Goal: Task Accomplishment & Management: Use online tool/utility

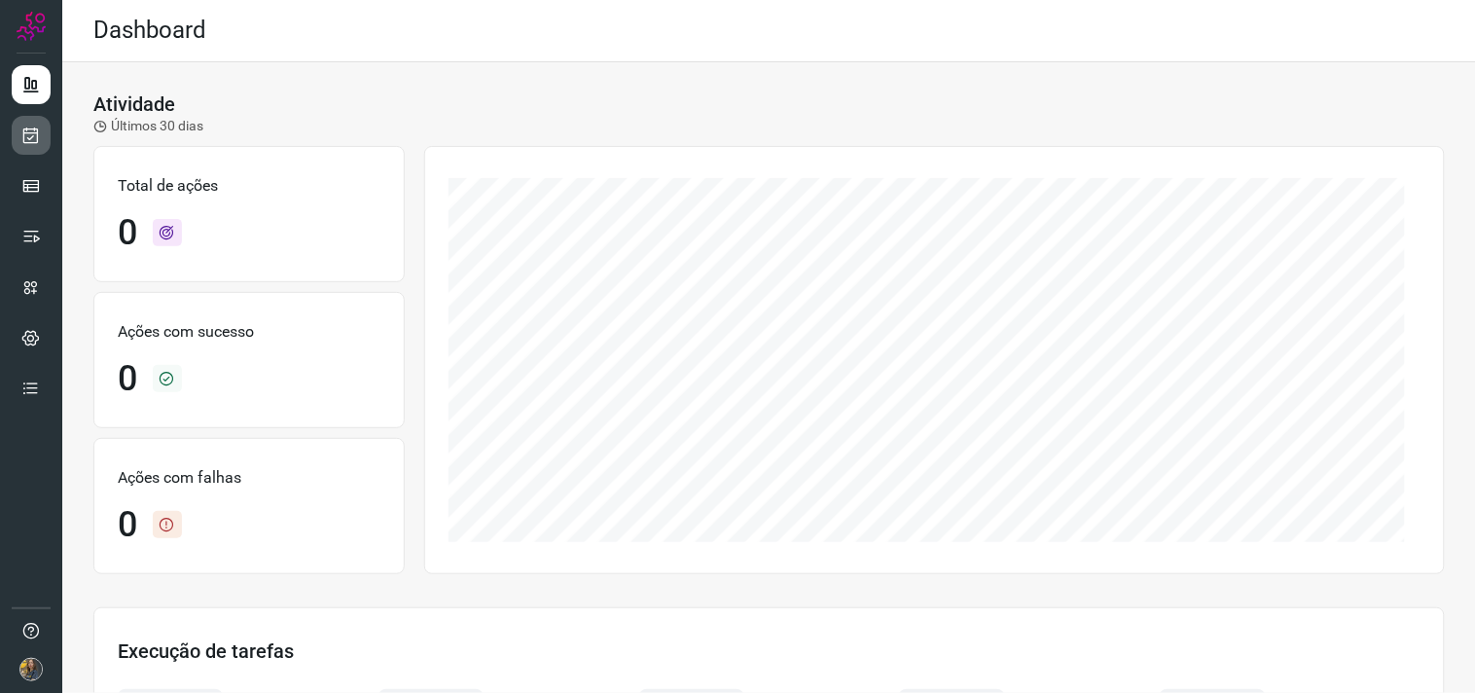
click at [27, 136] on icon at bounding box center [31, 135] width 20 height 19
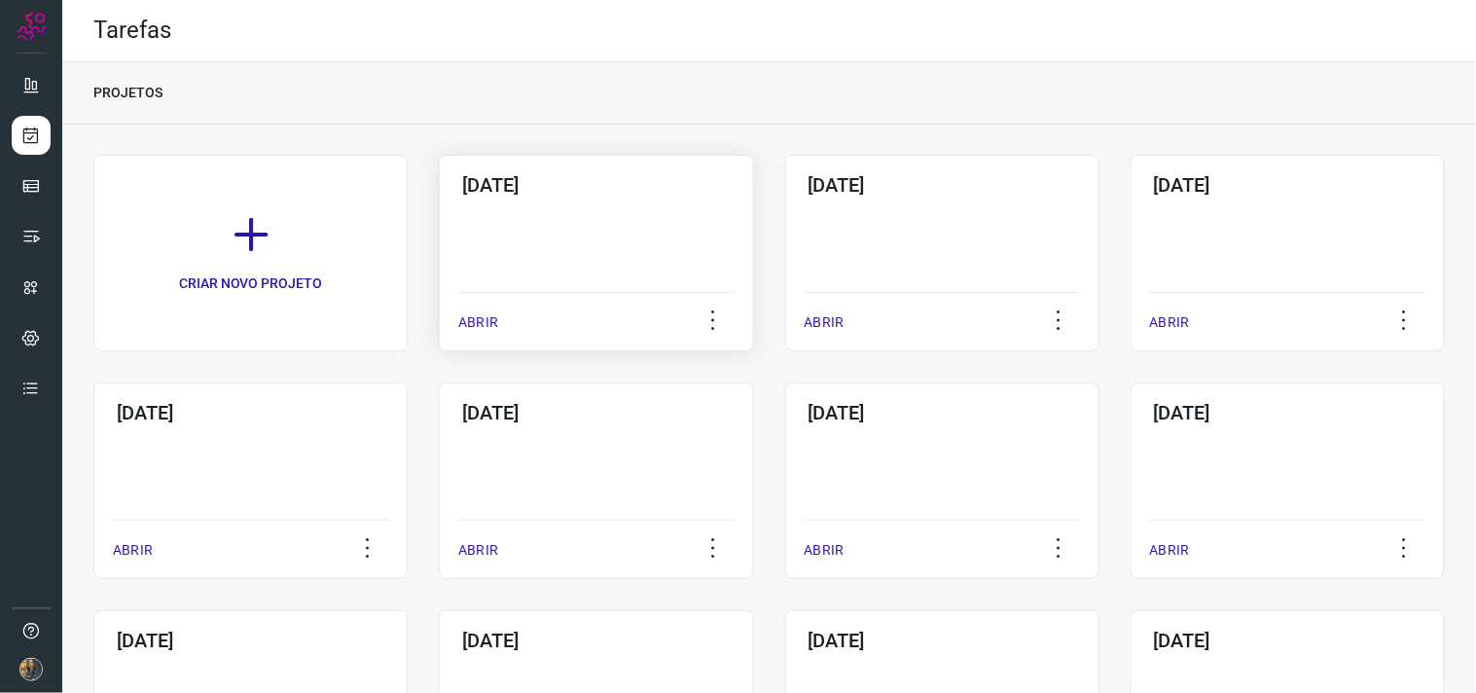
click at [585, 267] on div "[DATE] ABRIR" at bounding box center [596, 253] width 314 height 197
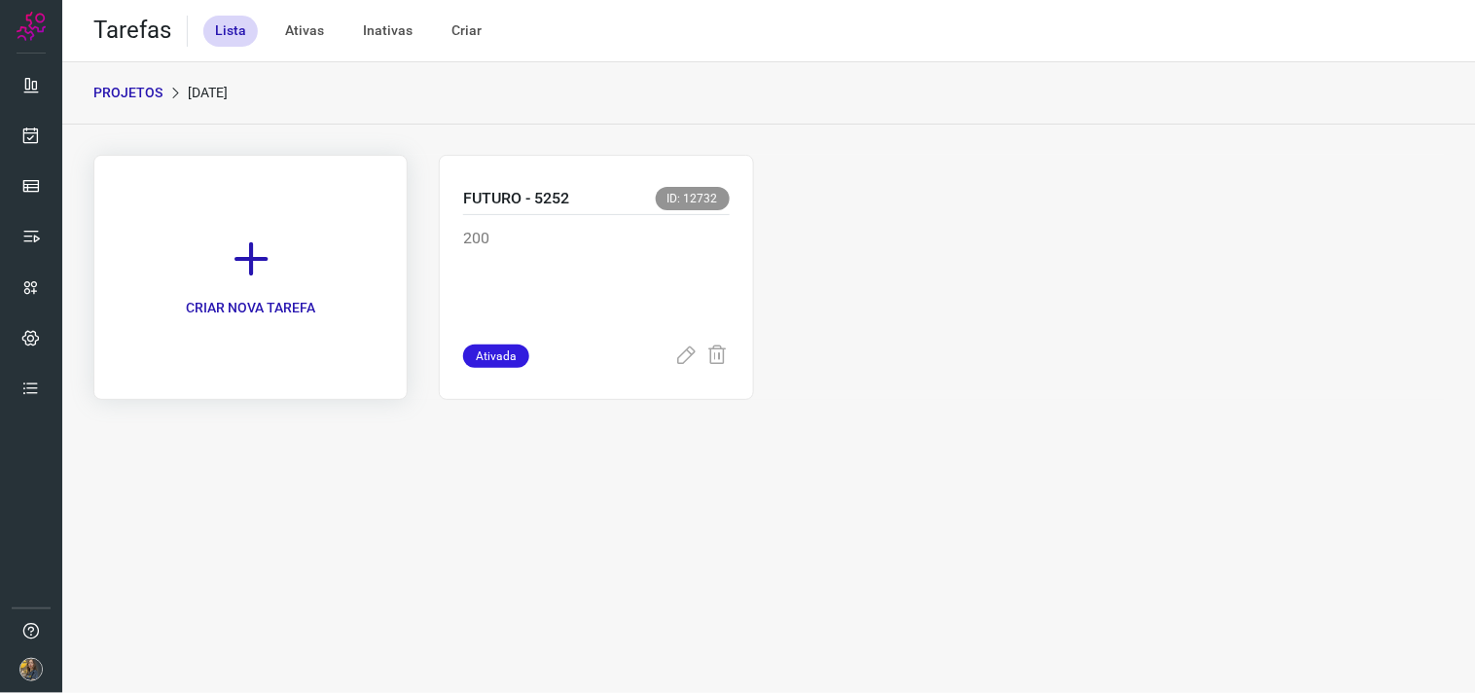
click at [243, 251] on icon at bounding box center [251, 258] width 43 height 43
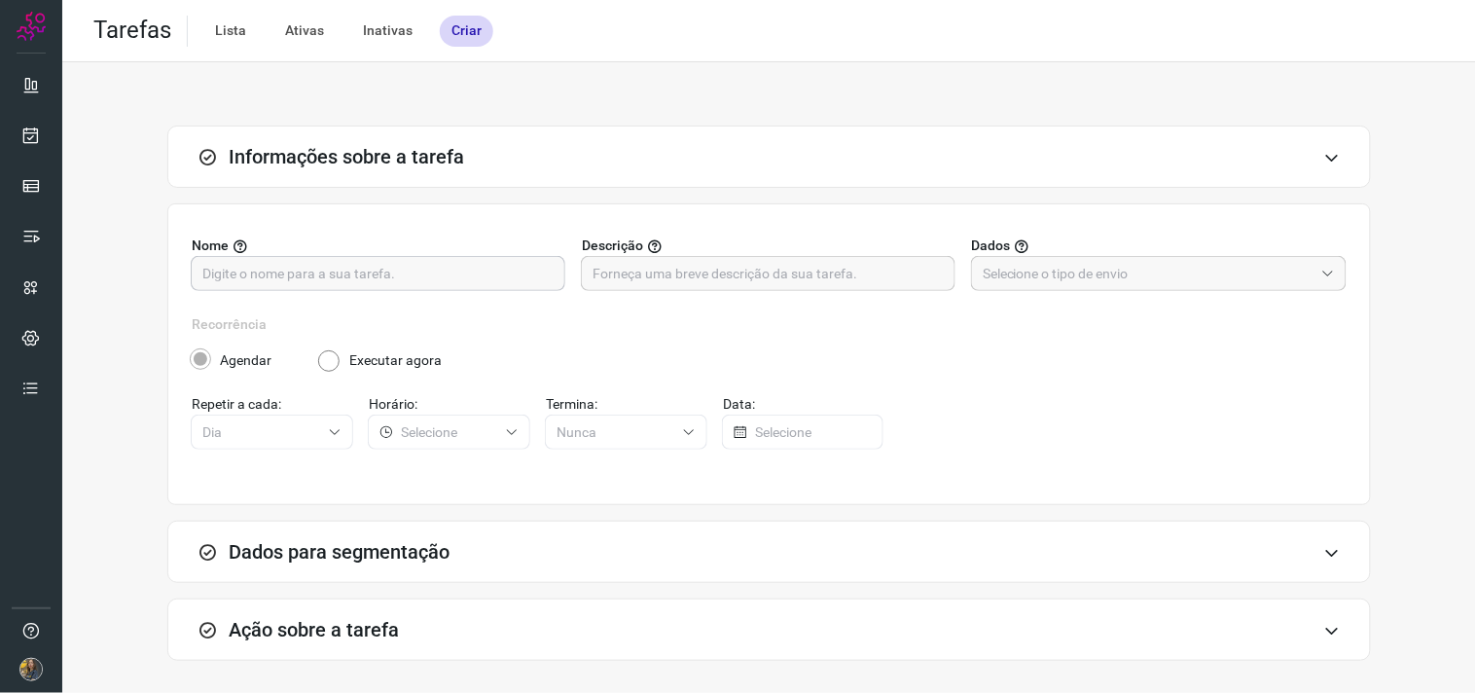
click at [410, 276] on input "text" at bounding box center [377, 273] width 351 height 33
click at [487, 276] on input "FUTURO -" at bounding box center [377, 273] width 351 height 33
type input "FUTURO - 221"
click at [653, 272] on input "text" at bounding box center [768, 273] width 351 height 33
type input "019"
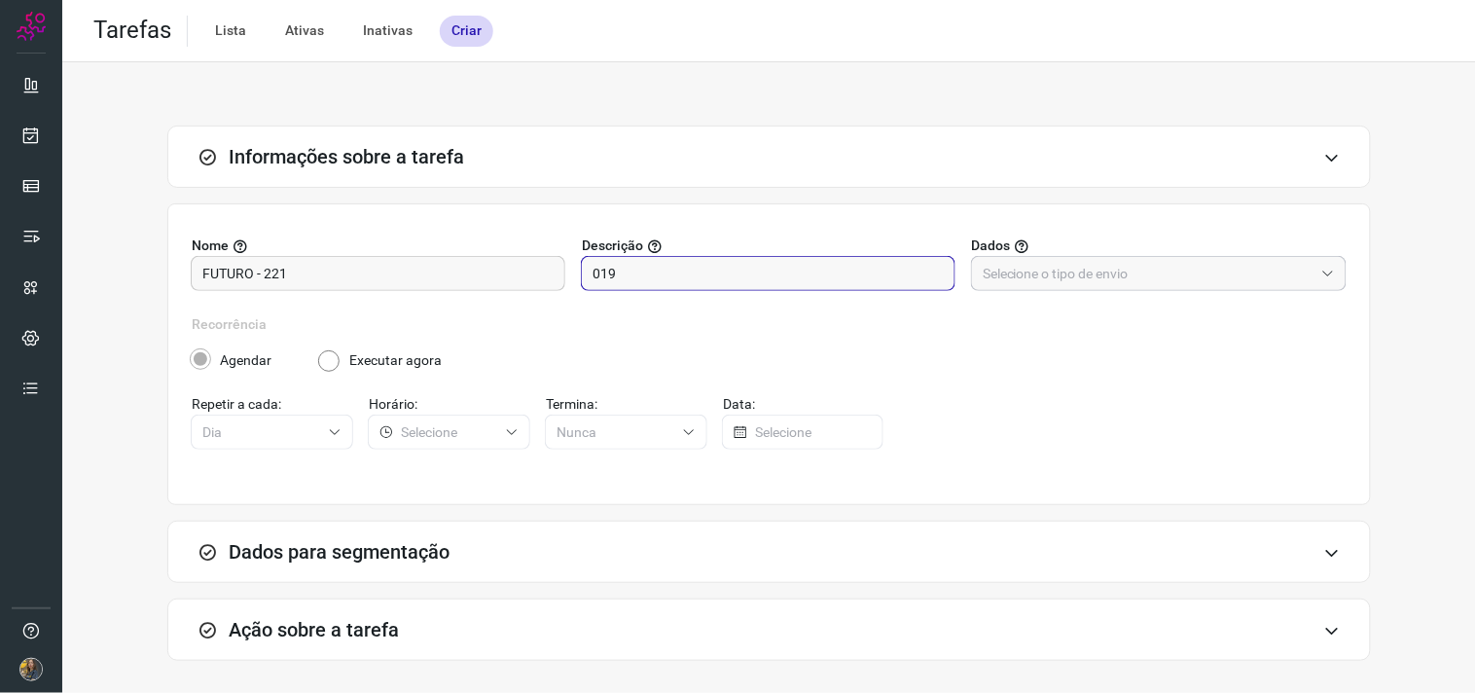
click at [1046, 288] on input "text" at bounding box center [1148, 273] width 331 height 33
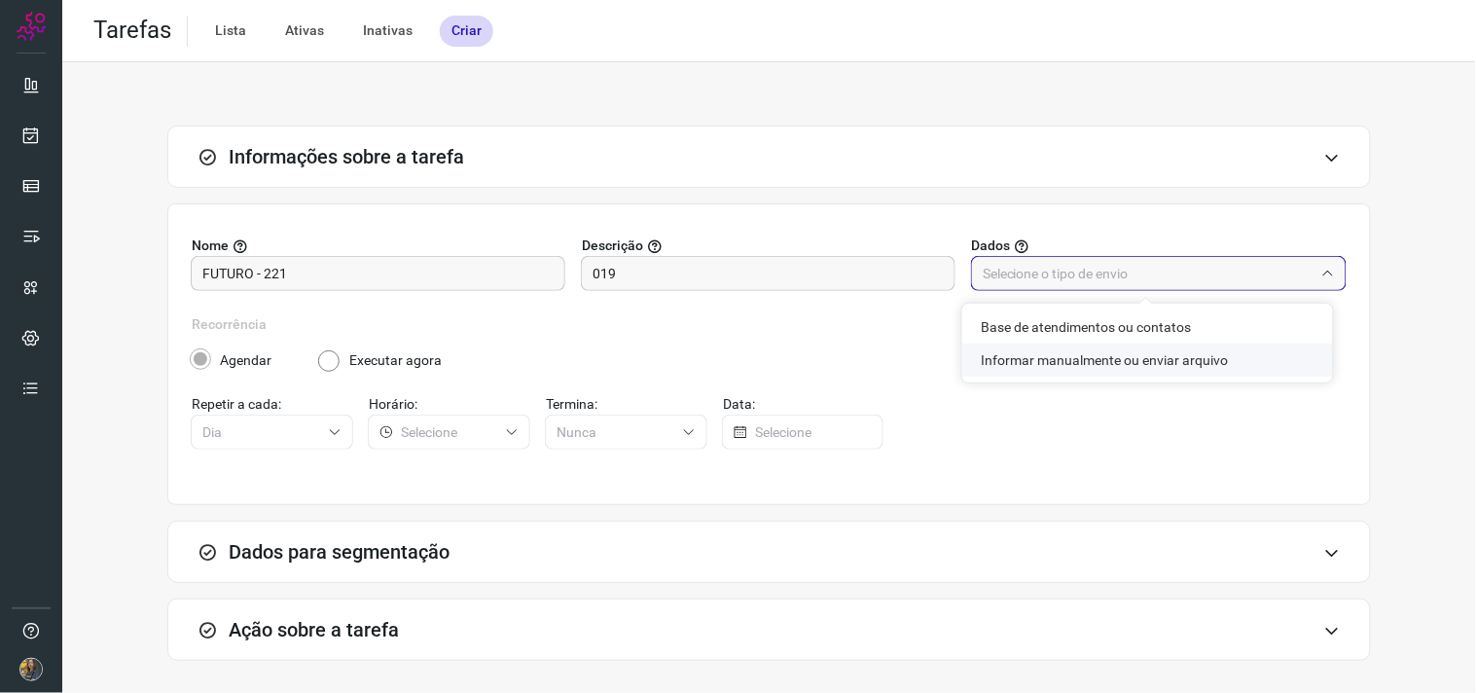
drag, startPoint x: 1041, startPoint y: 371, endPoint x: 1053, endPoint y: 363, distance: 14.0
click at [1041, 370] on li "Informar manualmente ou enviar arquivo" at bounding box center [1147, 360] width 371 height 33
type input "Informar manualmente ou enviar arquivo"
radio input "false"
radio input "true"
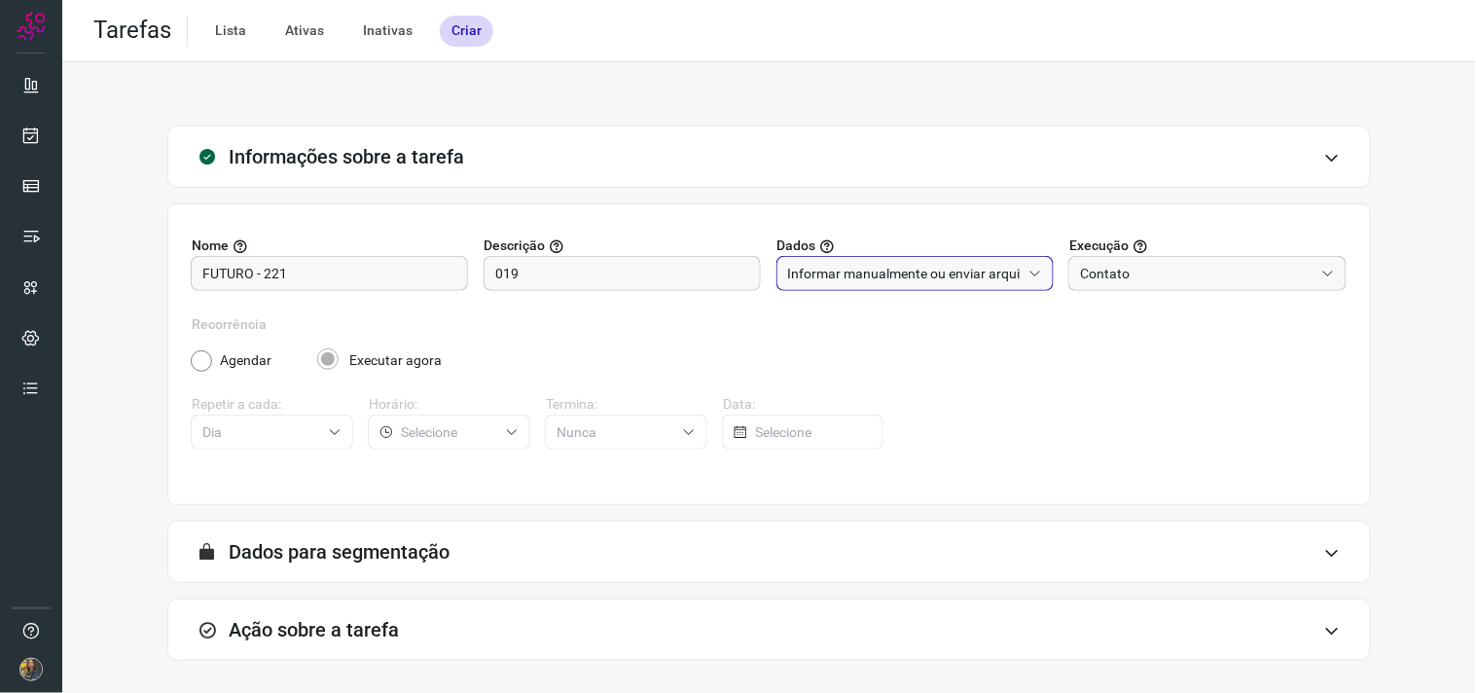
scroll to position [80, 0]
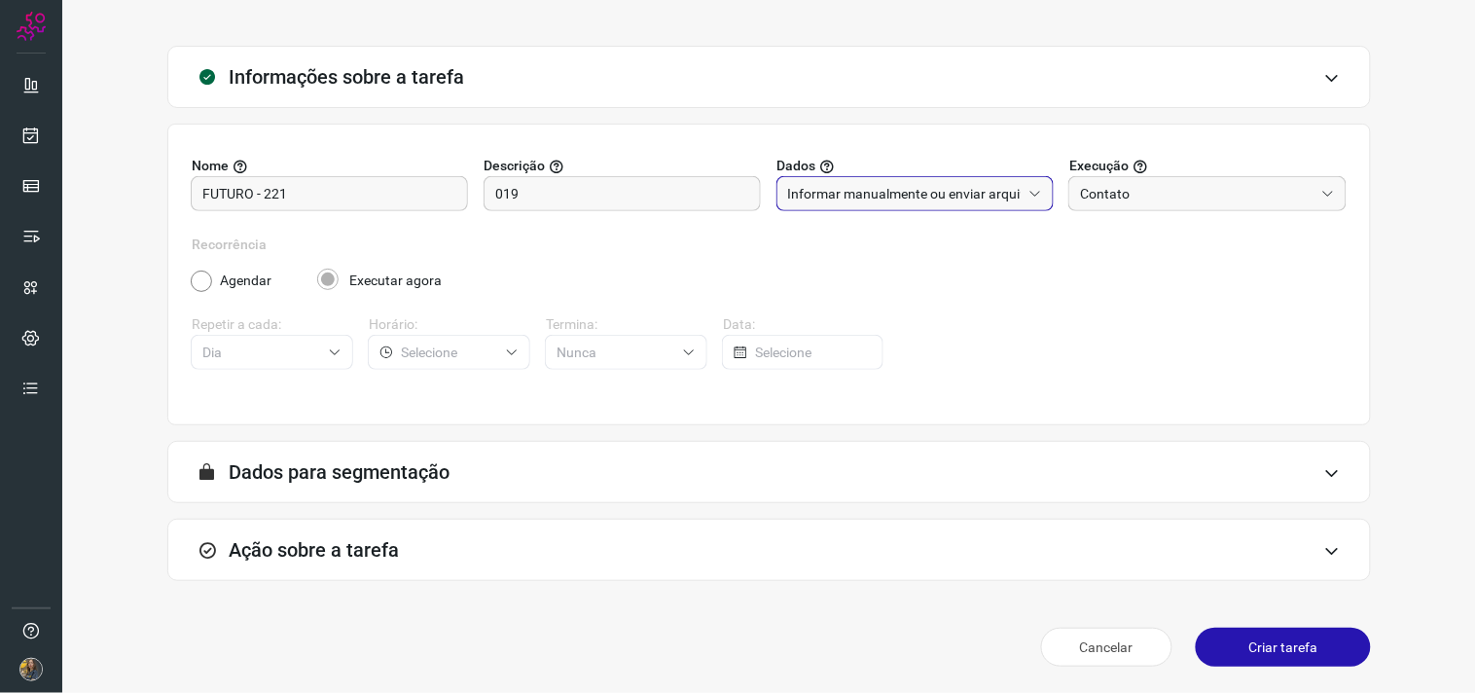
click at [653, 561] on div "Ação sobre a tarefa" at bounding box center [769, 550] width 1204 height 62
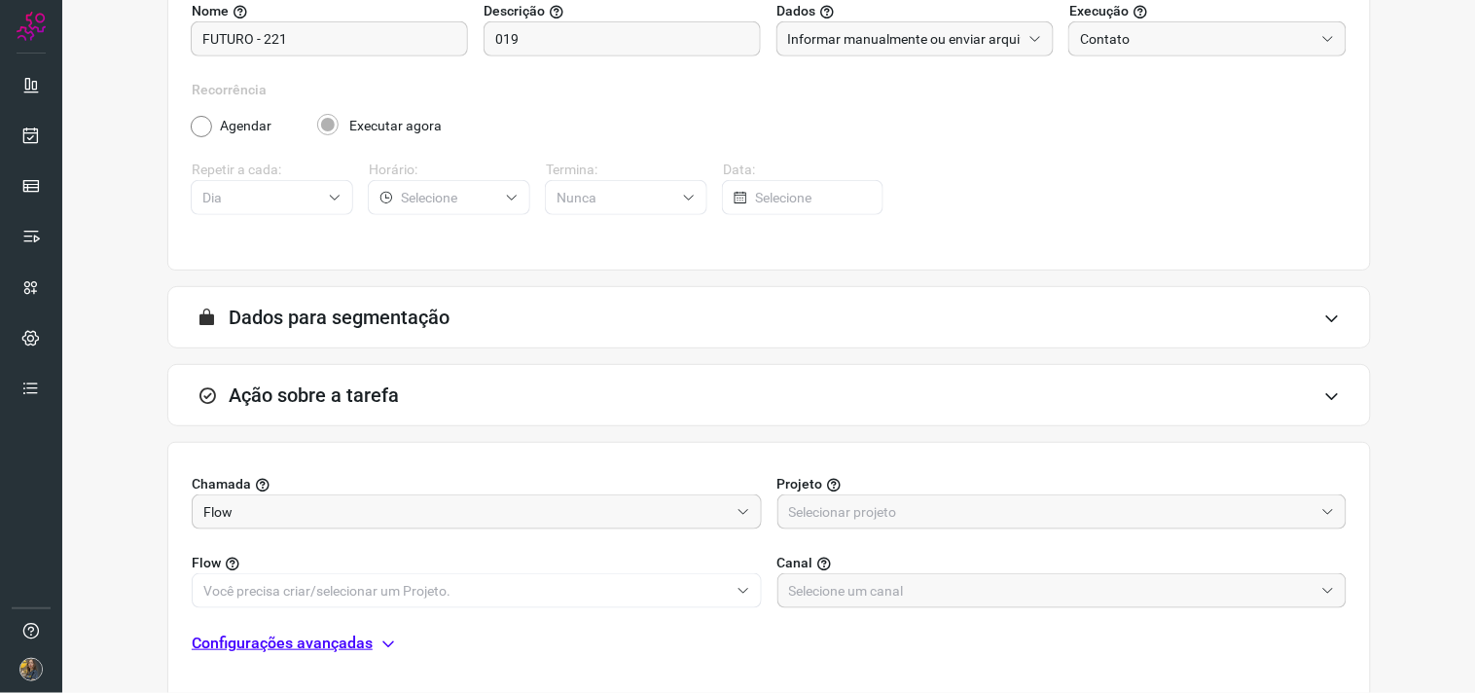
scroll to position [387, 0]
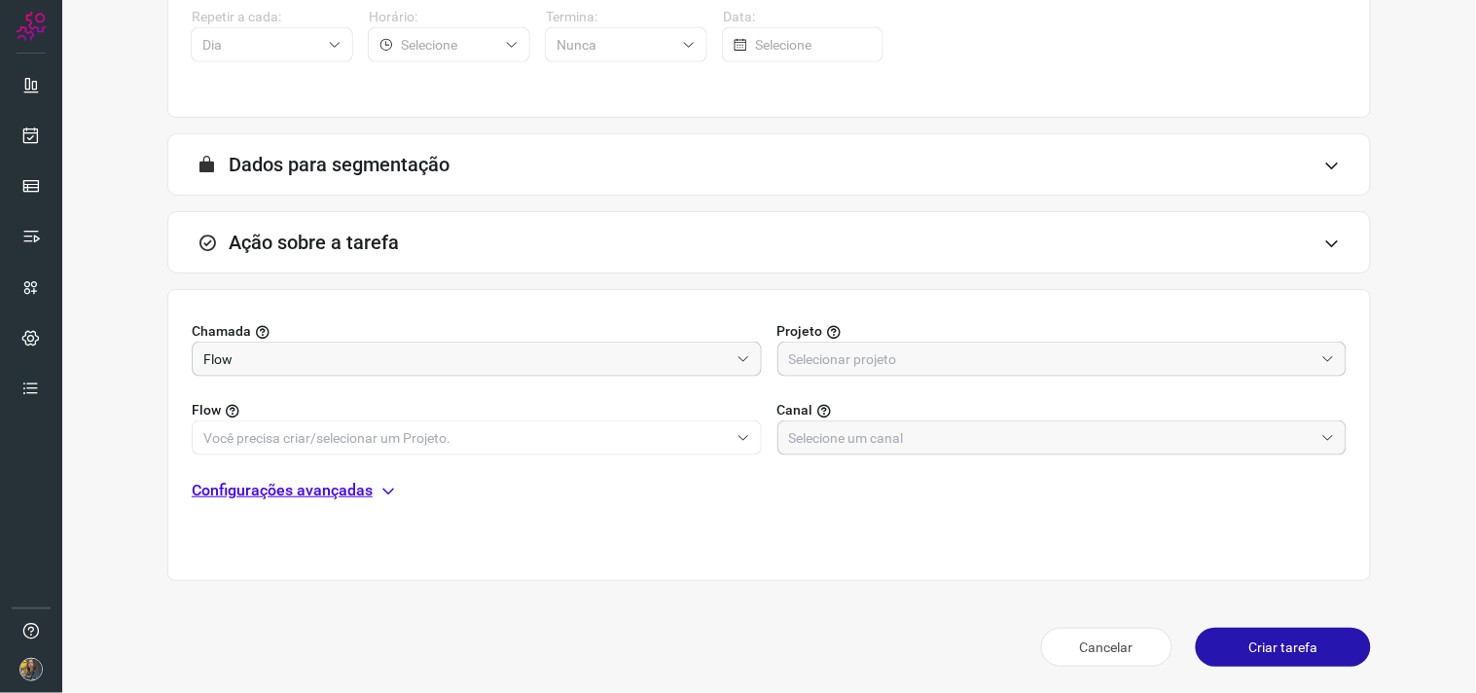
click at [897, 384] on div "Flow Canal" at bounding box center [769, 416] width 1155 height 79
click at [898, 357] on input "text" at bounding box center [1052, 359] width 526 height 33
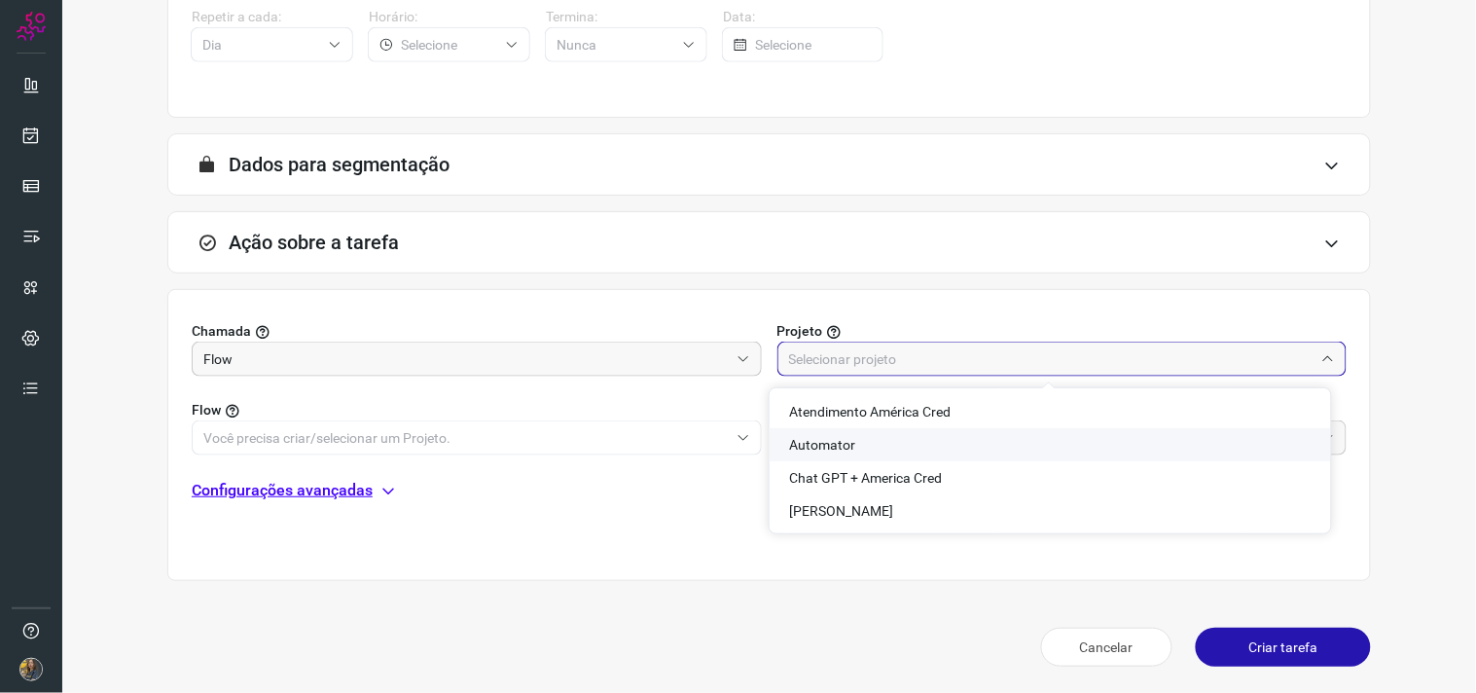
click at [878, 440] on li "Automator" at bounding box center [1051, 444] width 562 height 33
type input "Automator"
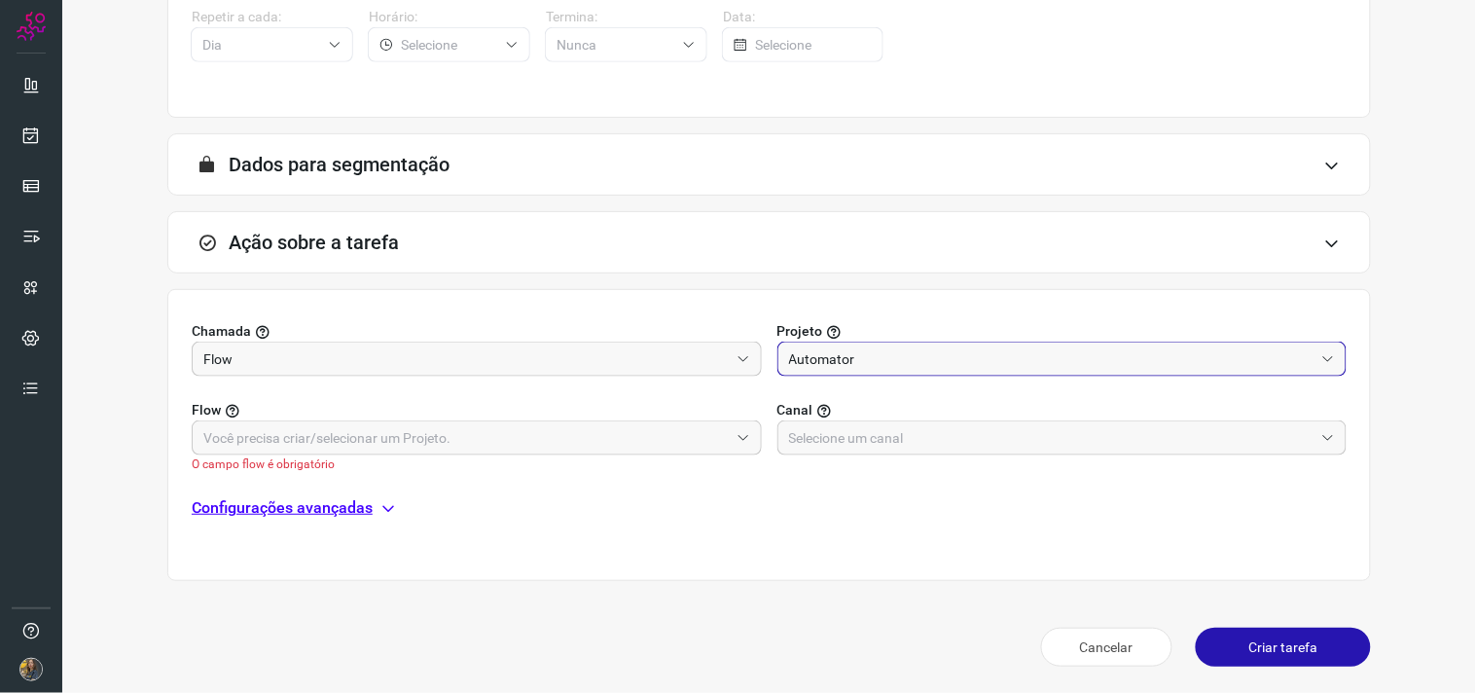
click at [621, 411] on label "Flow" at bounding box center [477, 410] width 570 height 20
click at [645, 439] on input "text" at bounding box center [466, 437] width 526 height 33
drag, startPoint x: 841, startPoint y: 450, endPoint x: 854, endPoint y: 428, distance: 25.4
click at [842, 450] on input "text" at bounding box center [1052, 437] width 526 height 33
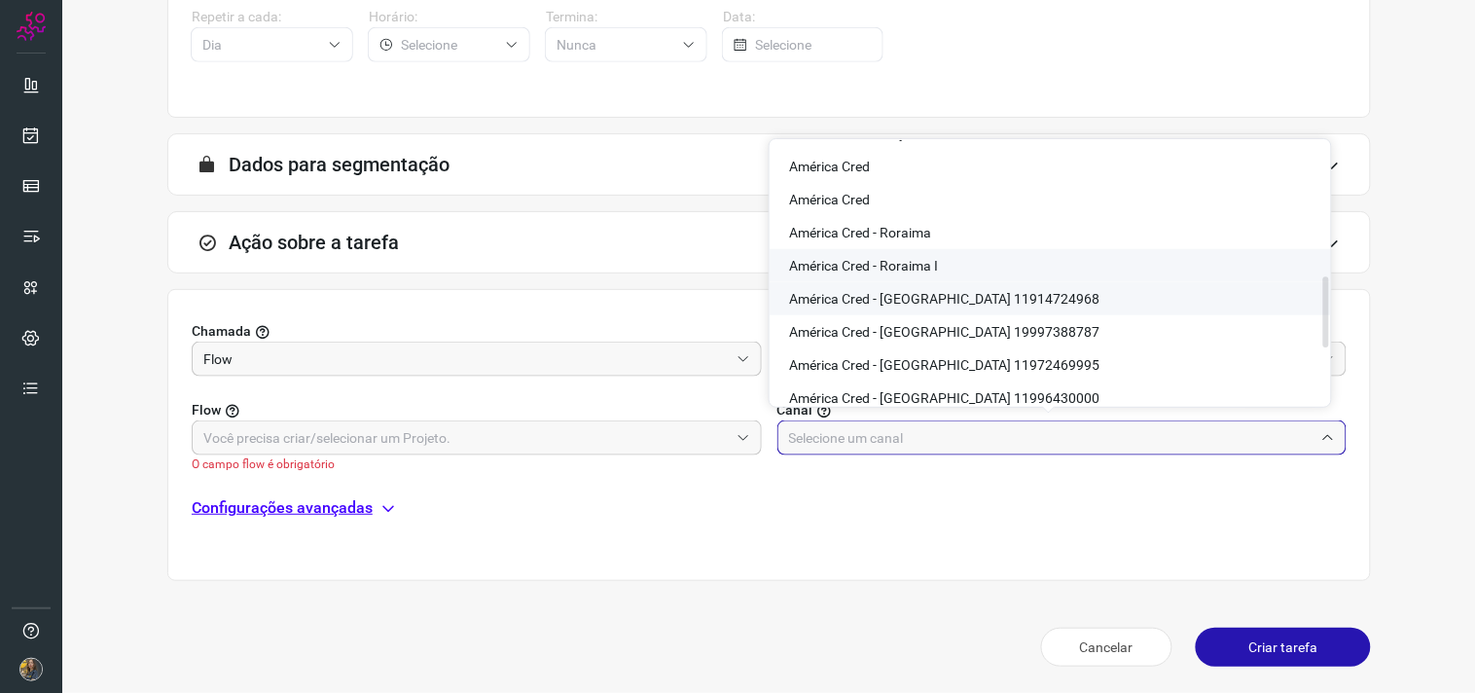
scroll to position [489, 0]
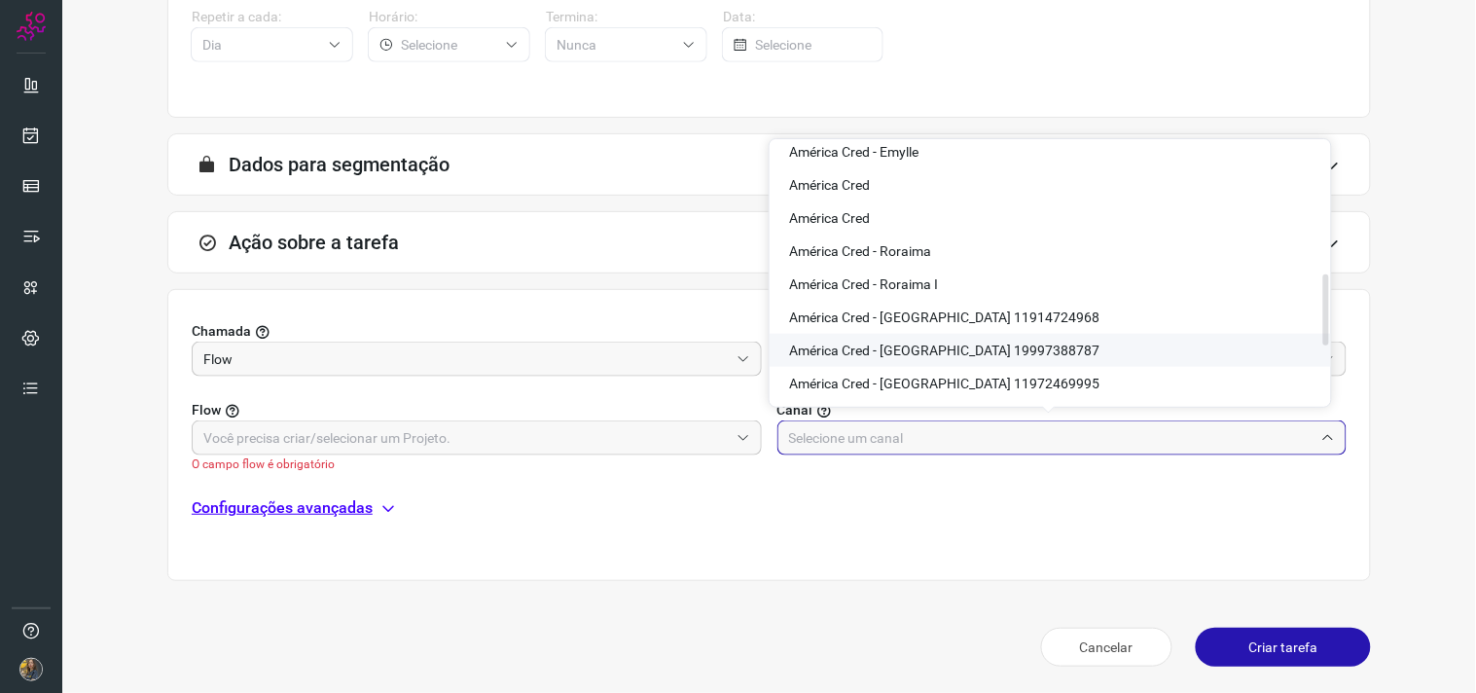
click at [1003, 344] on span "América Cred - São Paulo 19997388787" at bounding box center [944, 351] width 310 height 16
type input "América Cred - São Paulo 19997388787"
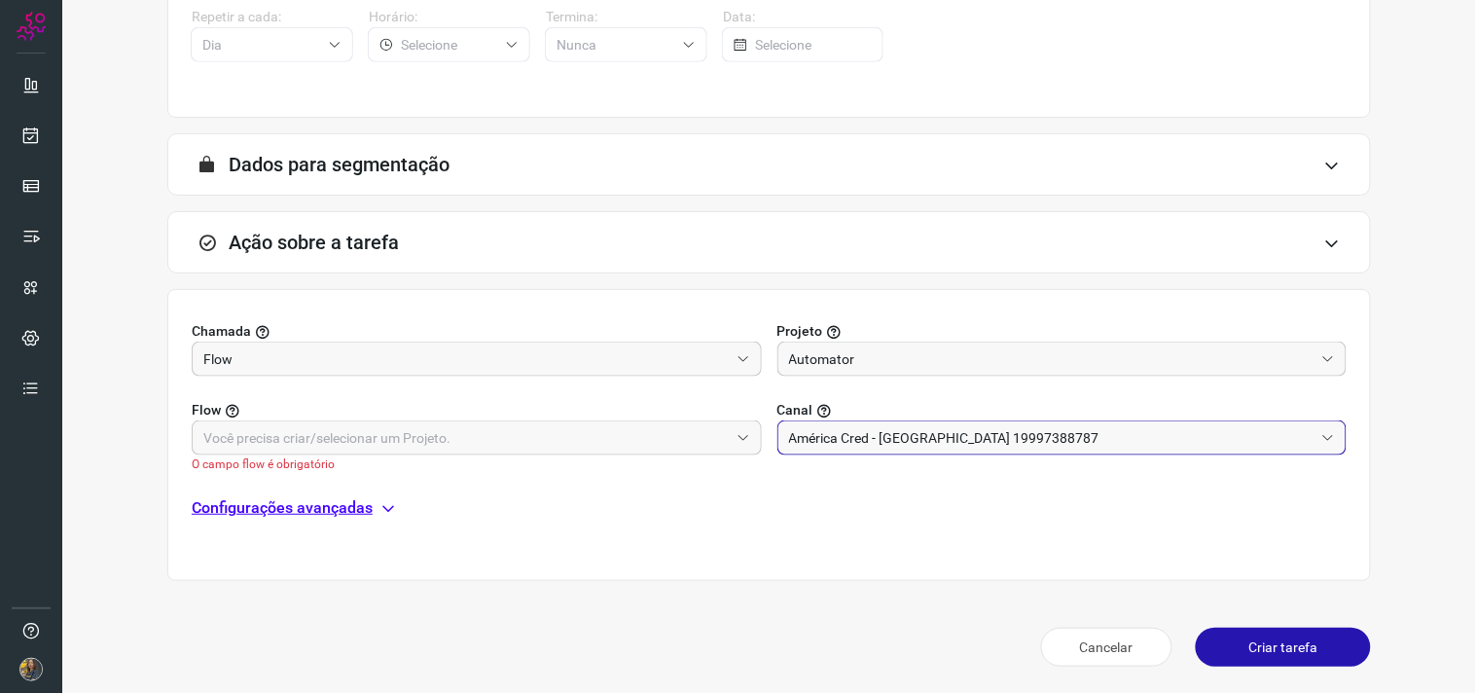
click at [383, 498] on div "Chamada Flow Projeto Automator Flow O campo flow é obrigatório Canal América Cr…" at bounding box center [769, 435] width 1204 height 292
click at [385, 508] on icon at bounding box center [389, 508] width 16 height 16
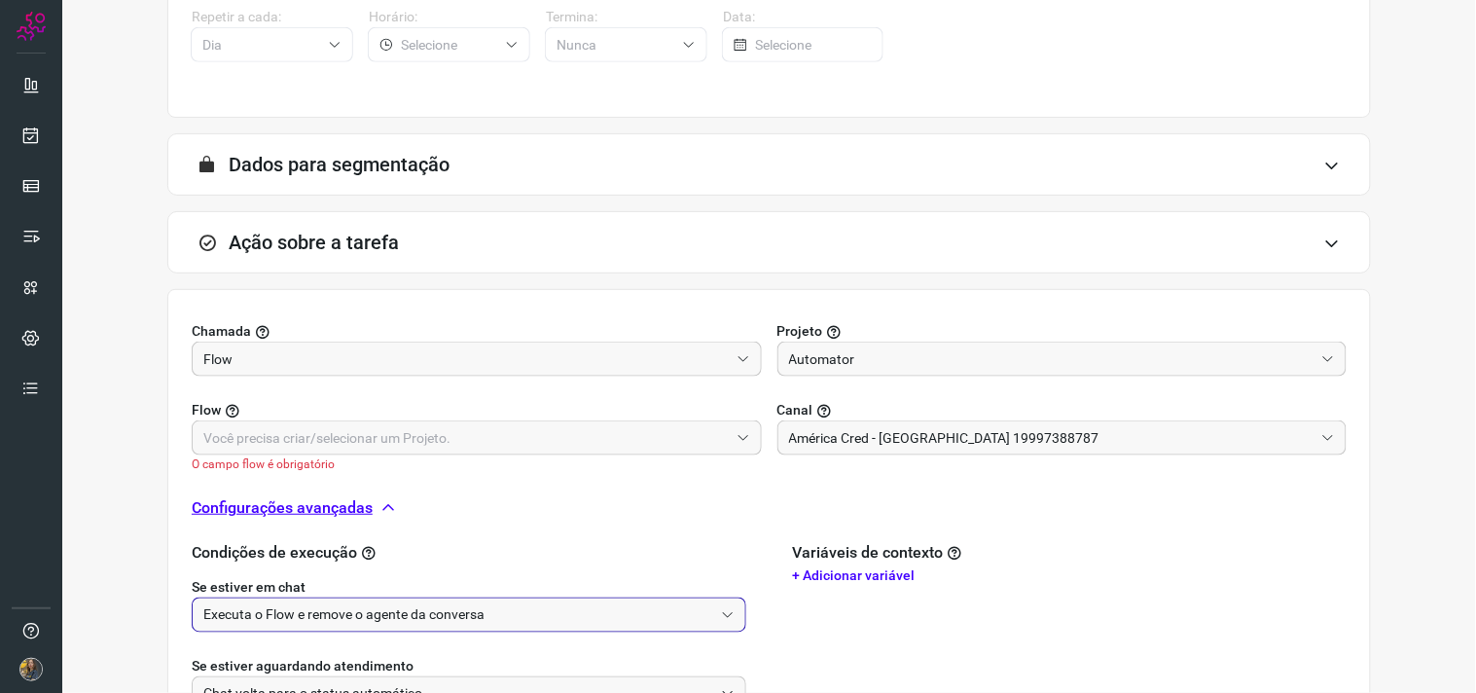
click at [415, 607] on input "Executa o Flow e remove o agente da conversa" at bounding box center [458, 614] width 510 height 33
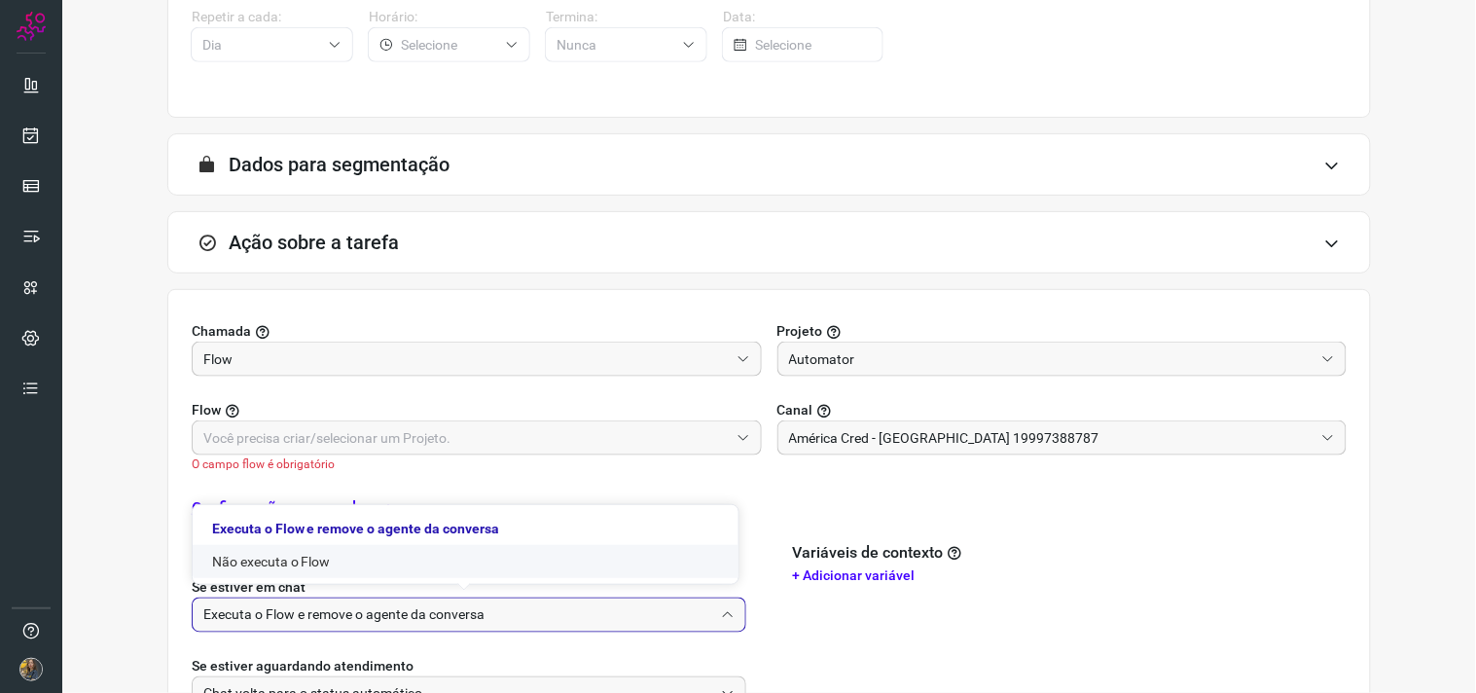
click at [409, 562] on li "Não executa o Flow" at bounding box center [466, 561] width 546 height 33
type input "Não executa o Flow"
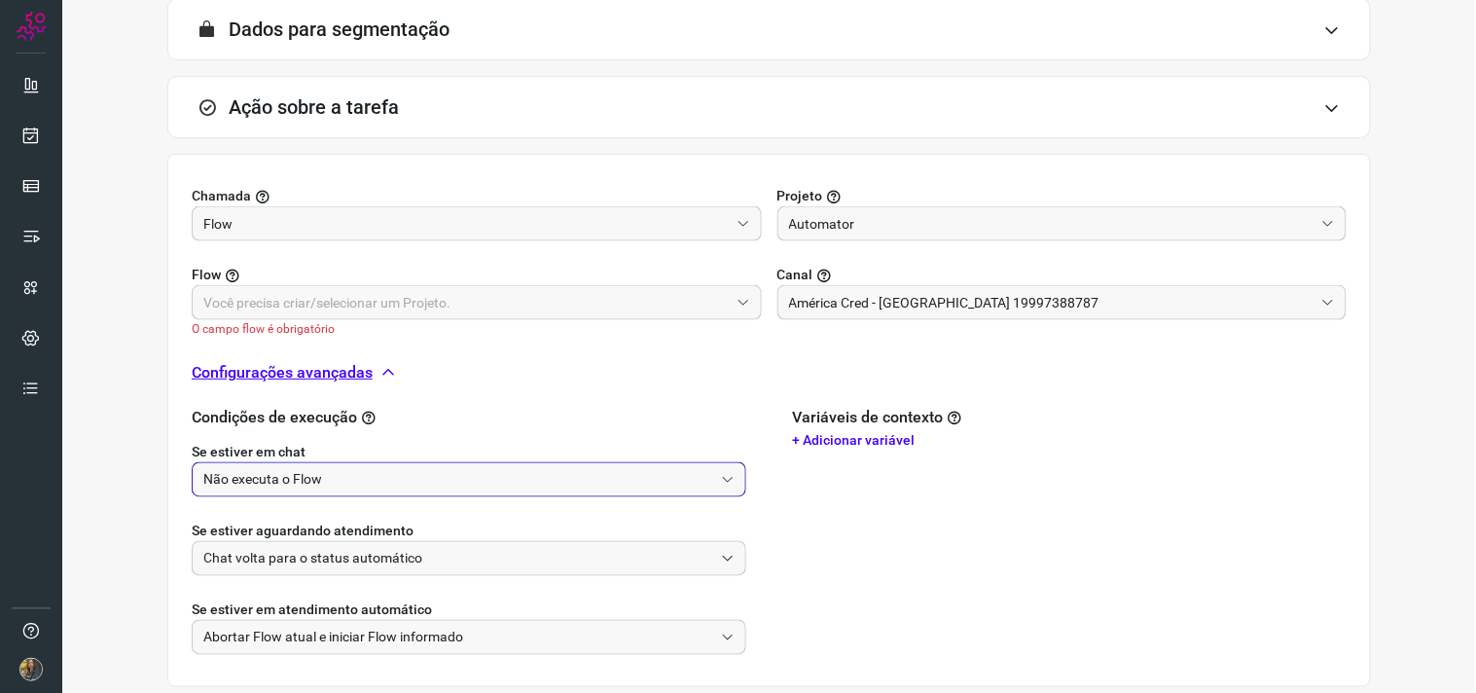
scroll to position [629, 0]
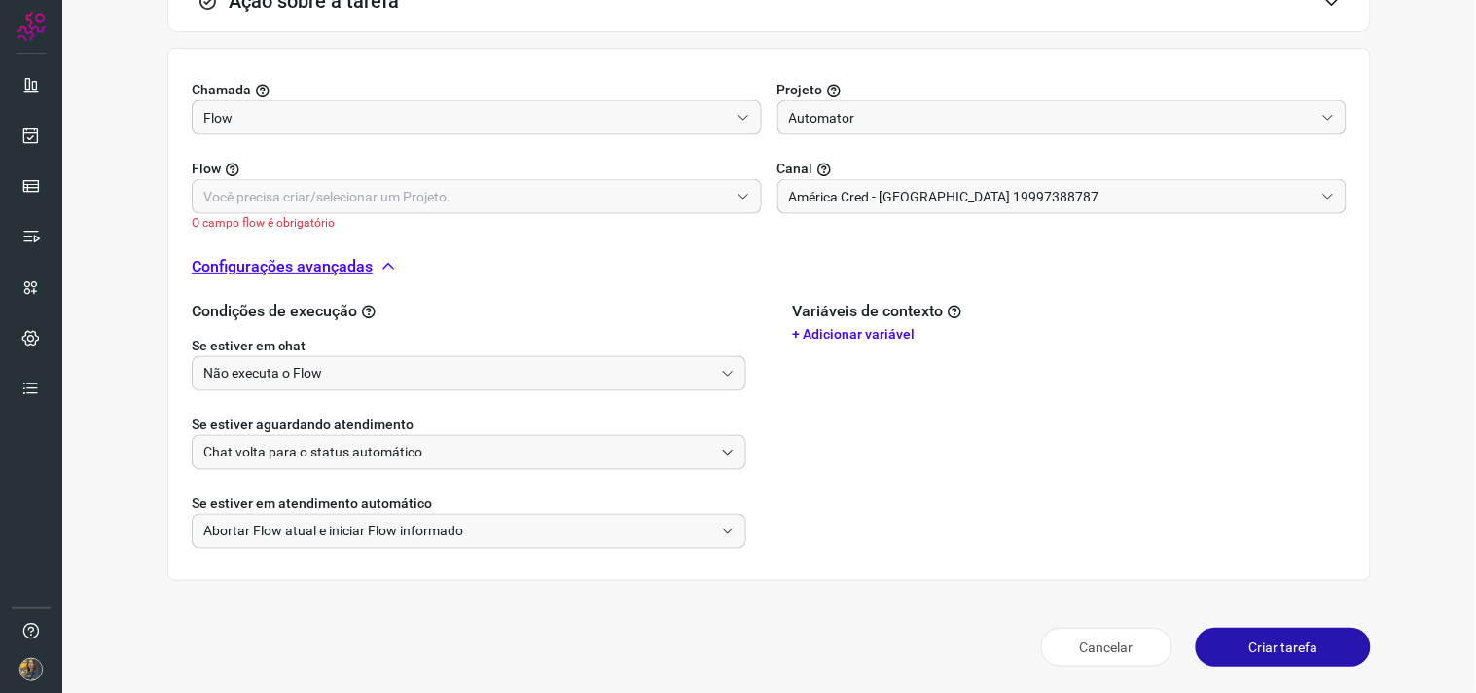
click at [1234, 639] on button "Criar tarefa" at bounding box center [1283, 647] width 175 height 39
click at [1267, 653] on button "Criar tarefa" at bounding box center [1283, 647] width 175 height 39
click at [1279, 644] on button "Criar tarefa" at bounding box center [1283, 647] width 175 height 39
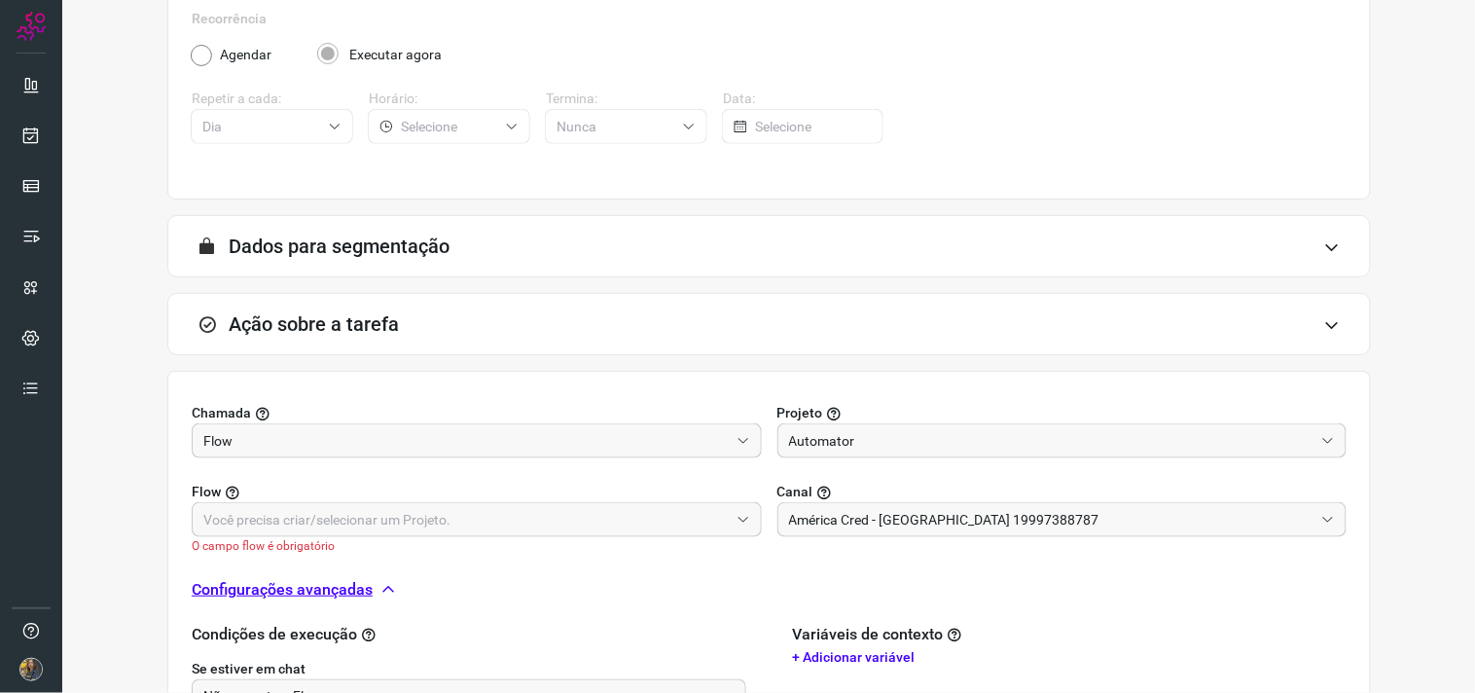
scroll to position [305, 0]
click at [609, 513] on input "text" at bounding box center [466, 520] width 526 height 33
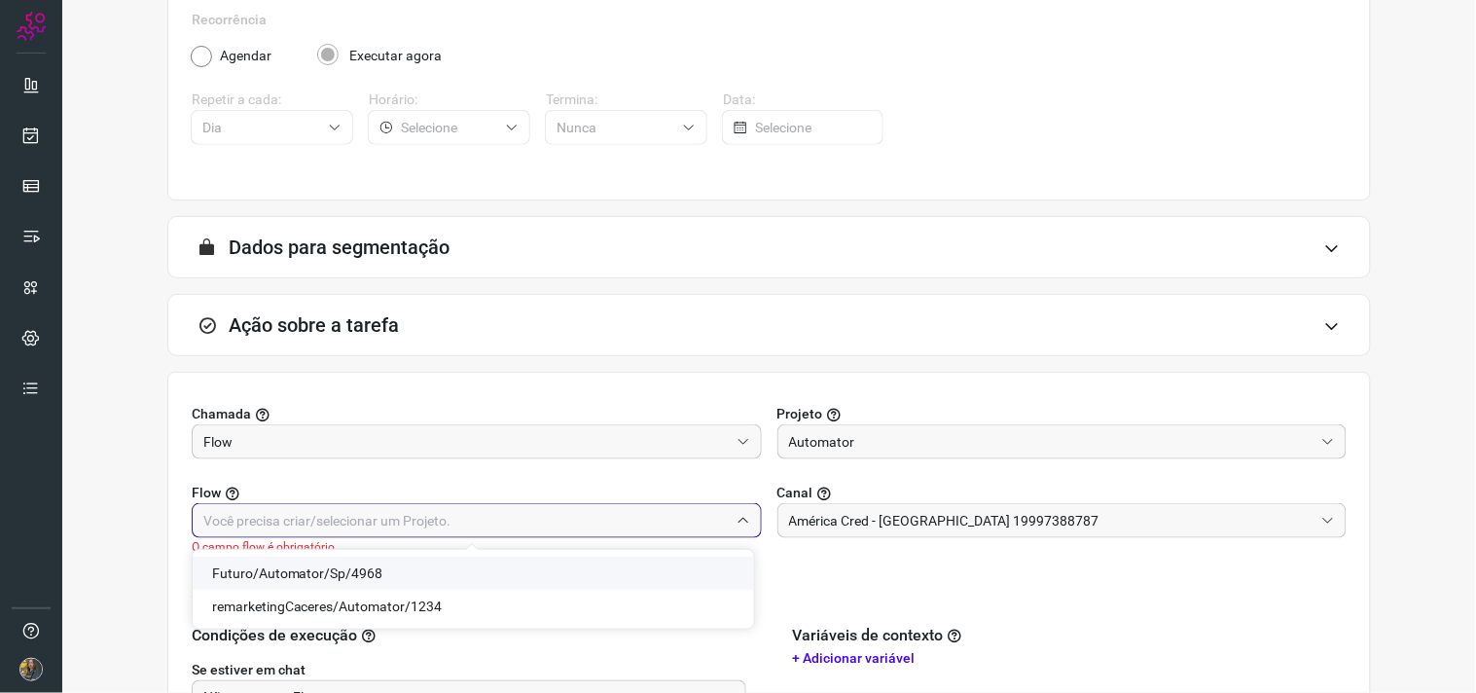
click at [362, 567] on span "Futuro/Automator/Sp/4968" at bounding box center [297, 573] width 171 height 16
type input "Futuro/Automator/Sp/4968"
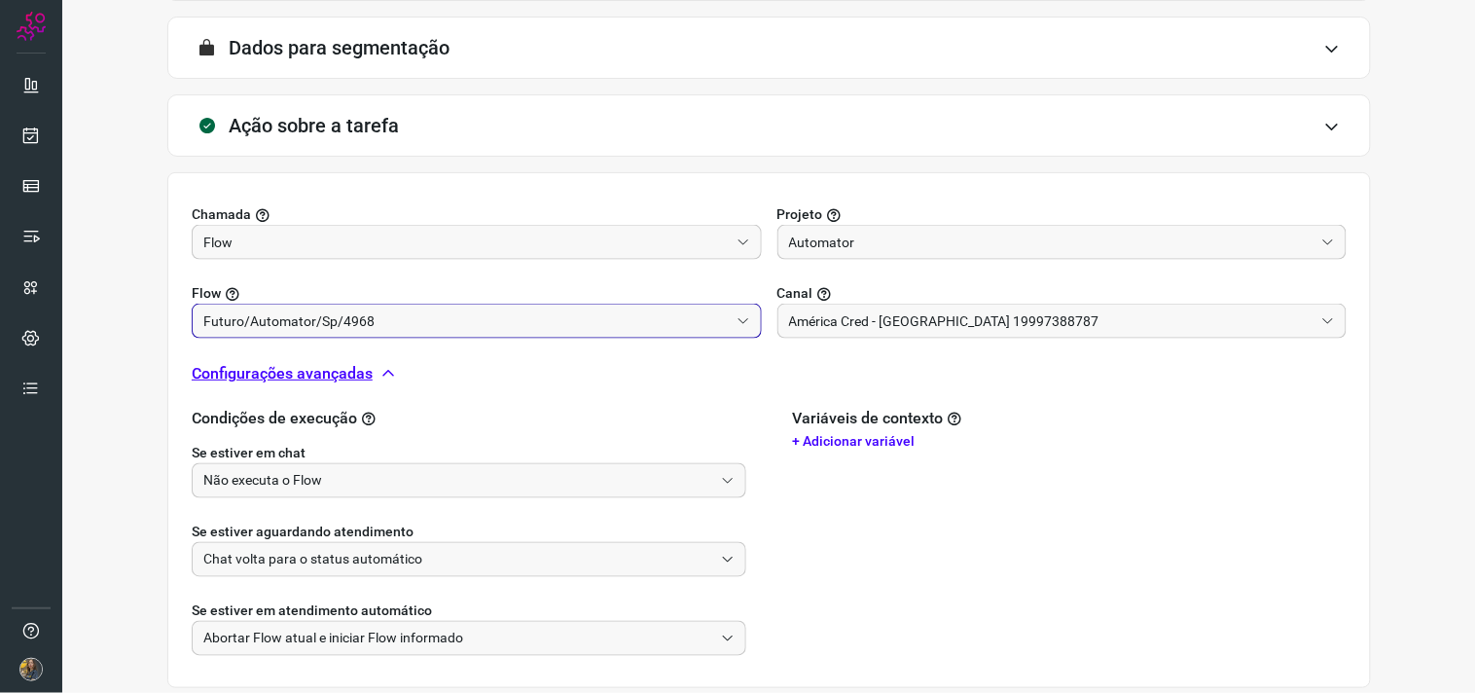
scroll to position [611, 0]
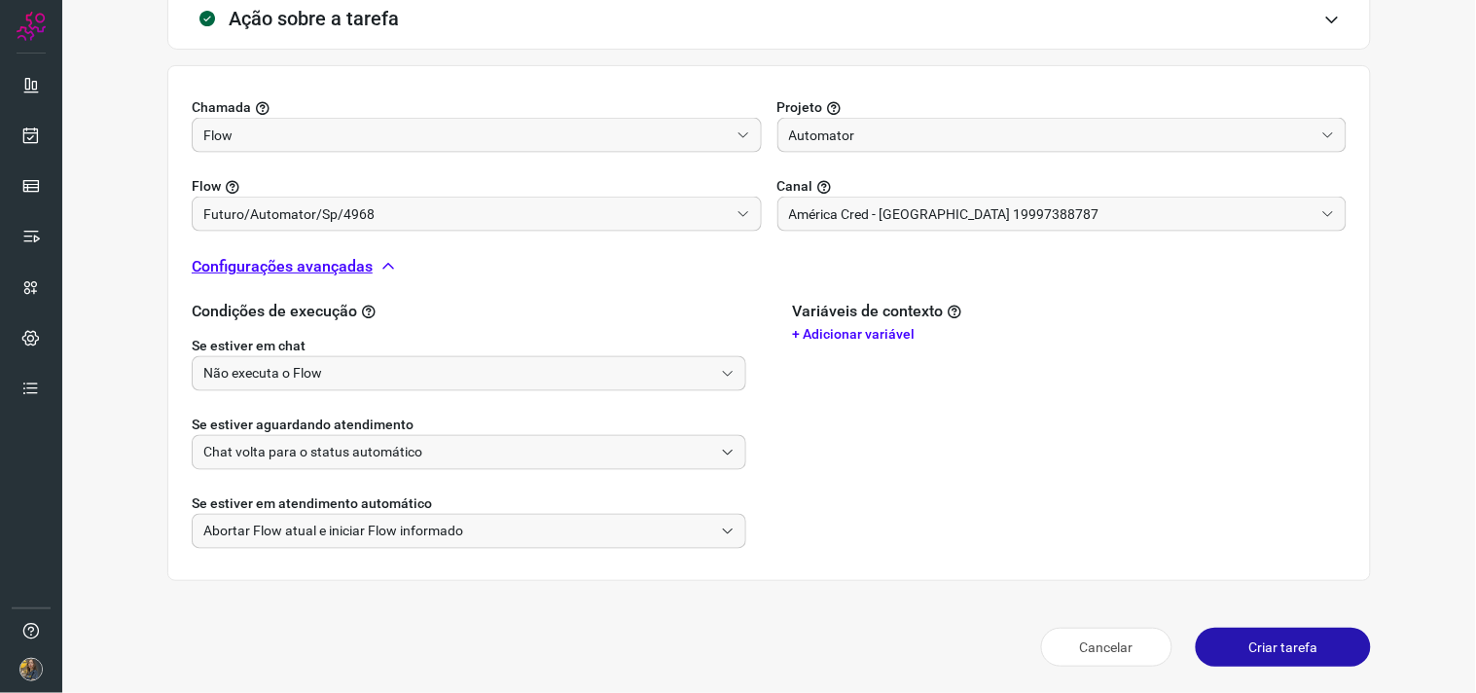
click at [1280, 643] on button "Criar tarefa" at bounding box center [1283, 647] width 175 height 39
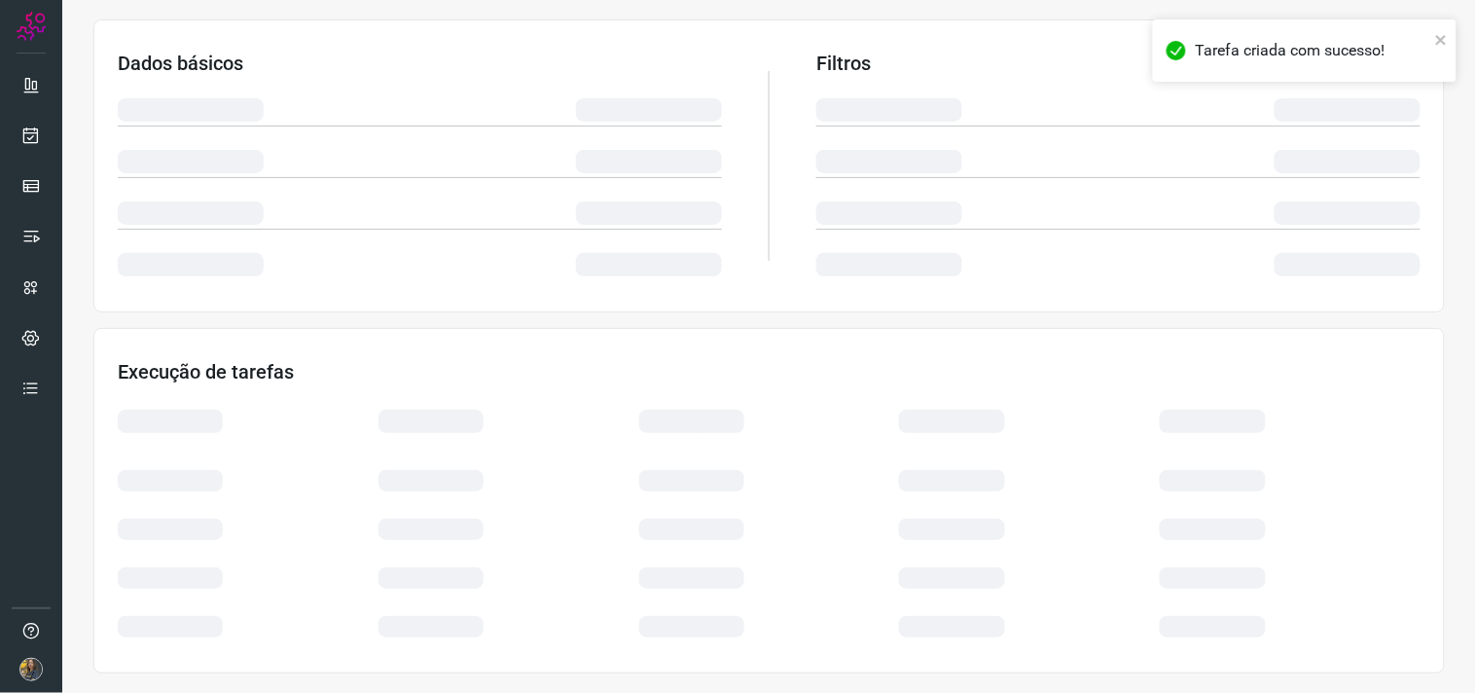
scroll to position [312, 0]
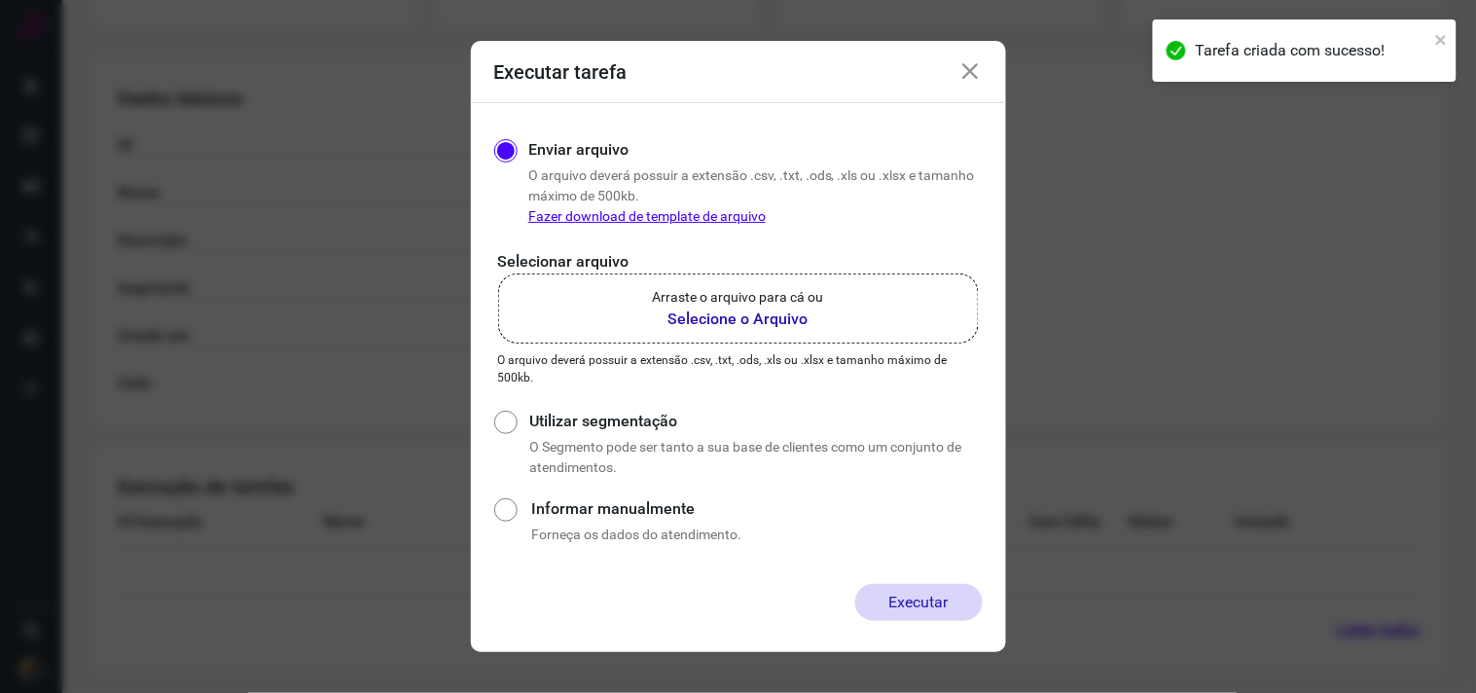
click at [777, 314] on b "Selecione o Arquivo" at bounding box center [738, 319] width 171 height 23
click at [0, 0] on input "Arraste o arquivo para cá ou Selecione o Arquivo" at bounding box center [0, 0] width 0 height 0
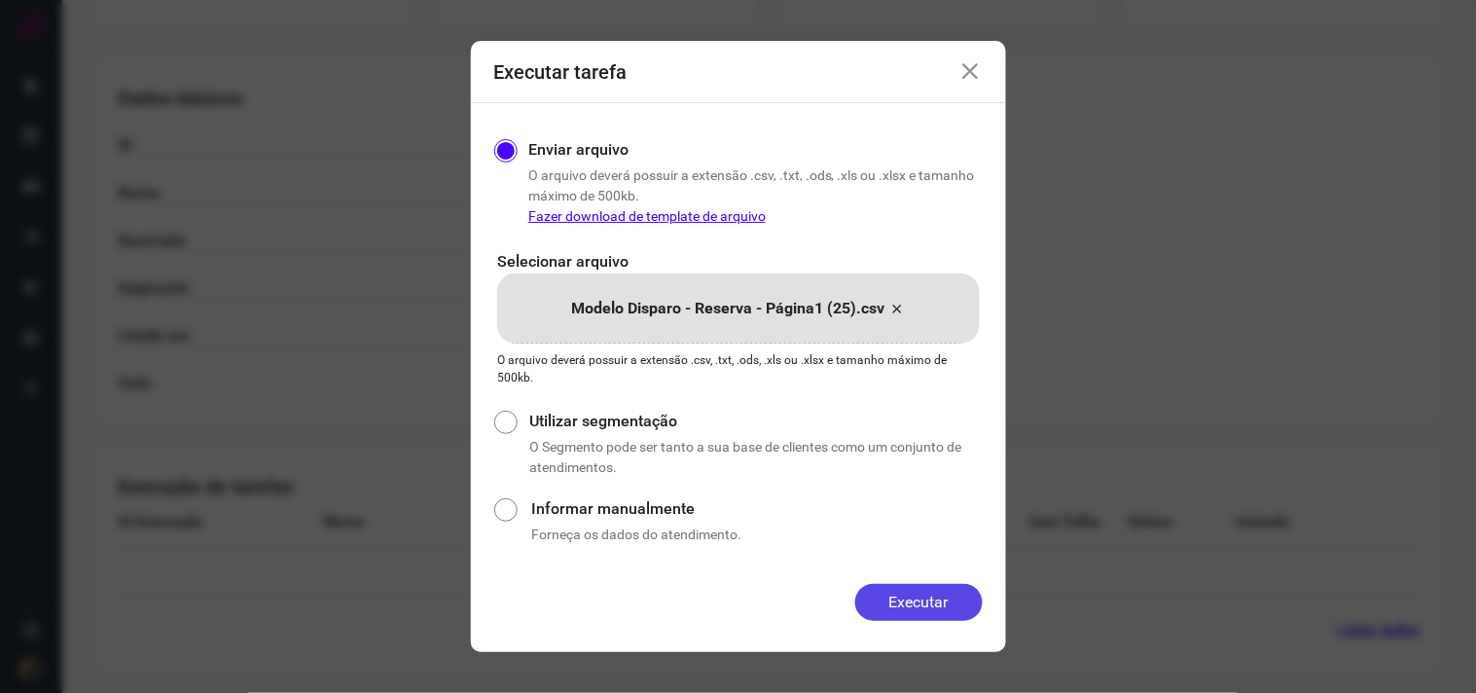
click at [917, 588] on button "Executar" at bounding box center [918, 602] width 127 height 37
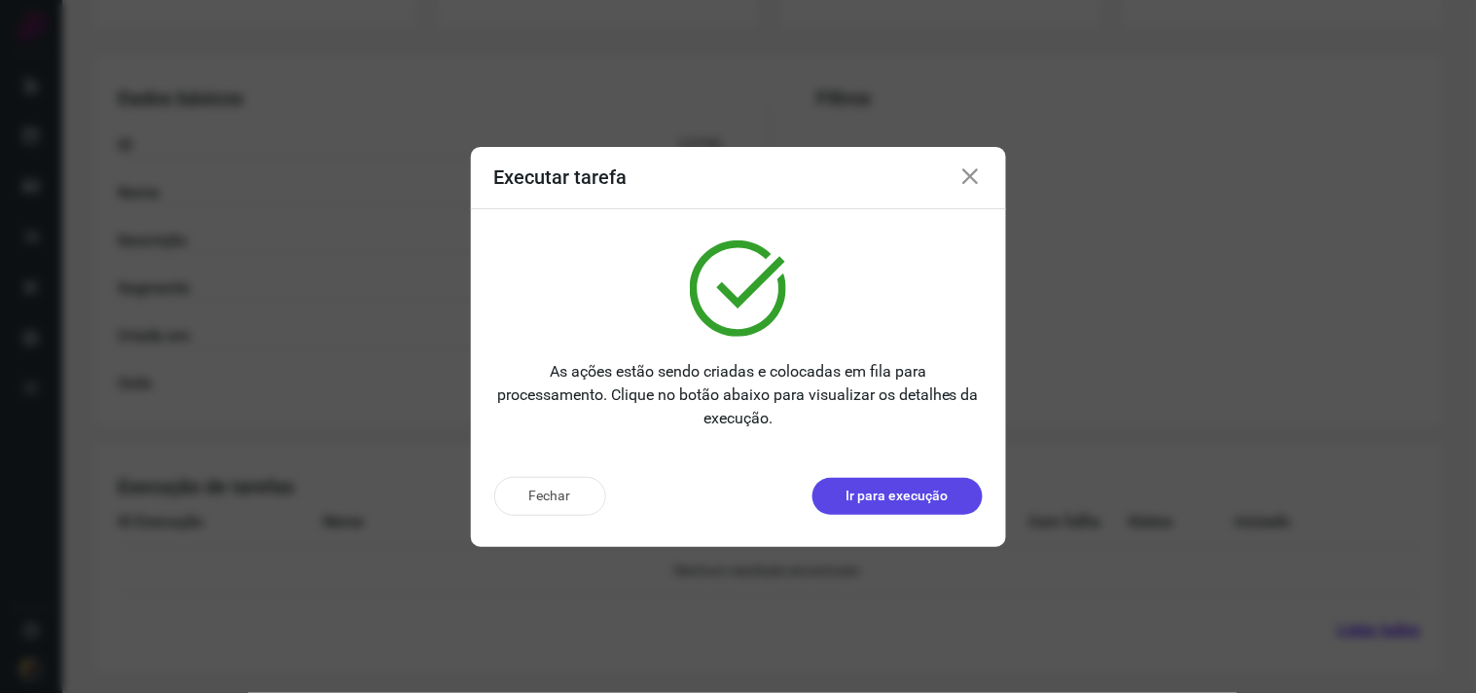
click at [934, 506] on p "Ir para execução" at bounding box center [898, 496] width 102 height 20
